Goal: Information Seeking & Learning: Learn about a topic

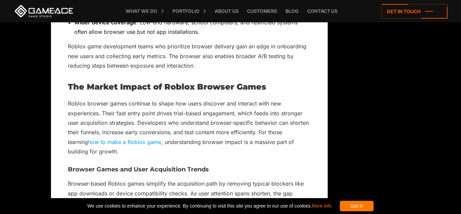
scroll to position [1202, 0]
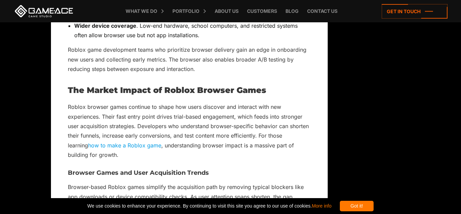
click at [135, 147] on link "how to make a Roblox game" at bounding box center [124, 145] width 73 height 7
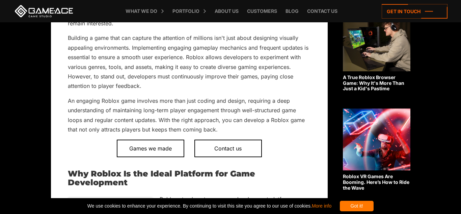
scroll to position [270, 0]
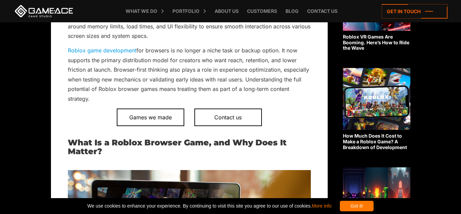
scroll to position [311, 0]
click at [105, 52] on link "Roblox game development" at bounding box center [102, 50] width 69 height 7
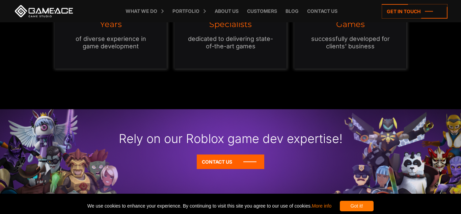
scroll to position [585, 0]
